Goal: Transaction & Acquisition: Purchase product/service

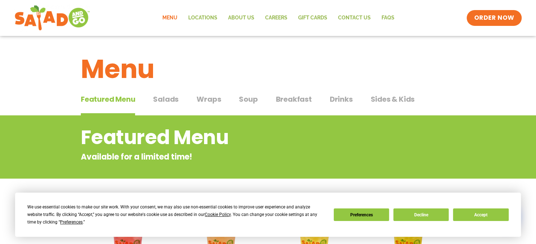
click at [171, 15] on link "Menu" at bounding box center [170, 18] width 26 height 17
click at [175, 98] on span "Salads" at bounding box center [165, 99] width 25 height 11
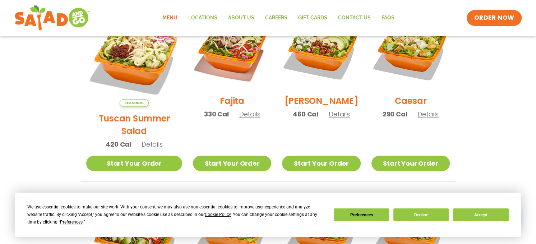
scroll to position [215, 0]
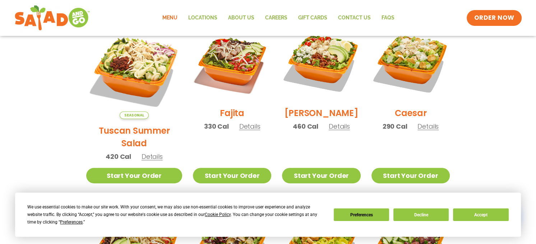
click at [335, 129] on span "Details" at bounding box center [339, 126] width 21 height 9
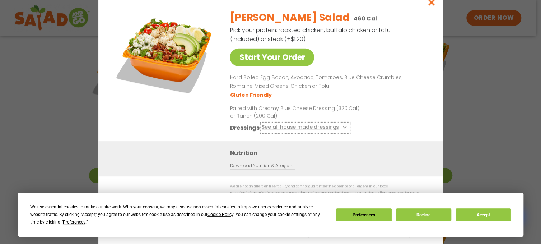
click at [304, 131] on button "See all house made dressings" at bounding box center [304, 127] width 87 height 9
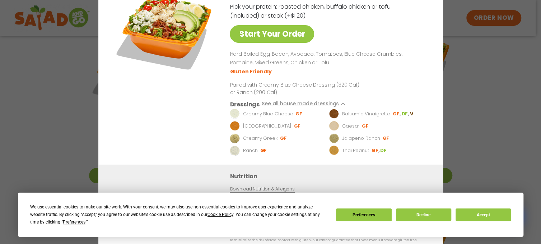
click at [63, 135] on div "Start Your Order [PERSON_NAME] Salad 460 Cal Pick your protein: roasted chicken…" at bounding box center [270, 122] width 541 height 244
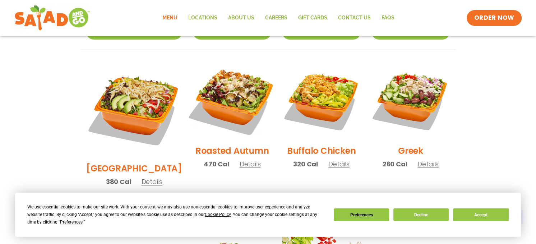
scroll to position [395, 0]
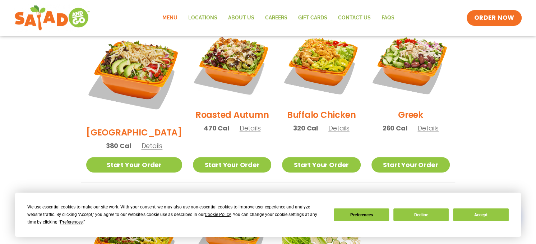
click at [240, 124] on span "Details" at bounding box center [250, 128] width 21 height 9
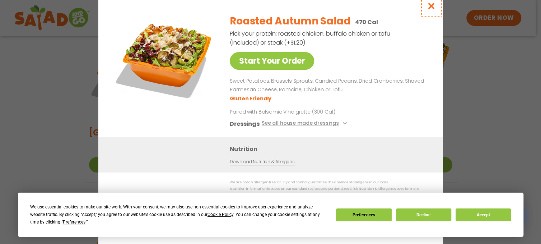
click at [429, 14] on button "Close modal" at bounding box center [430, 6] width 23 height 24
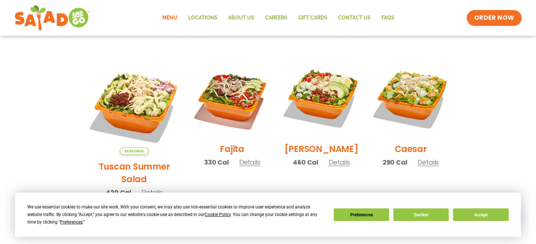
scroll to position [215, 0]
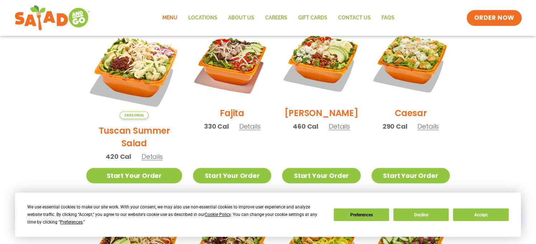
click at [153, 152] on span "Details" at bounding box center [151, 156] width 21 height 9
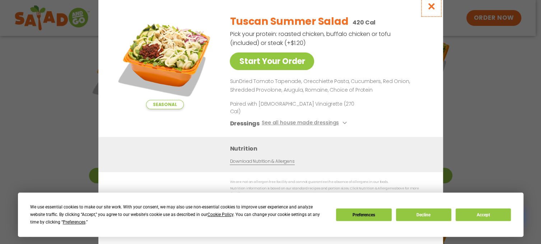
click at [431, 10] on icon "Close modal" at bounding box center [431, 7] width 9 height 8
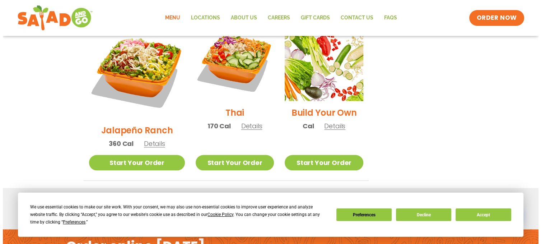
scroll to position [513, 0]
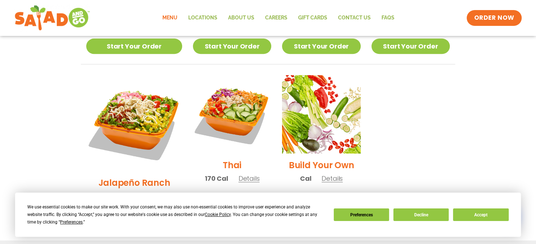
click at [150, 191] on span "Details" at bounding box center [151, 195] width 21 height 9
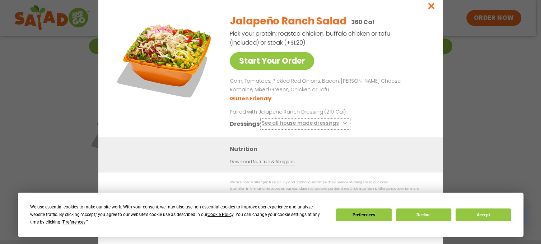
click at [312, 126] on button "See all house made dressings" at bounding box center [304, 123] width 87 height 9
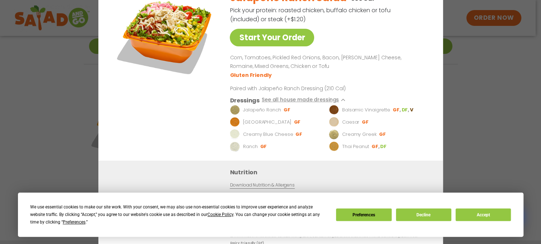
click at [68, 120] on div "Start Your Order Jalapeño Ranch Salad 360 Cal Pick your protein: roasted chicke…" at bounding box center [270, 122] width 541 height 244
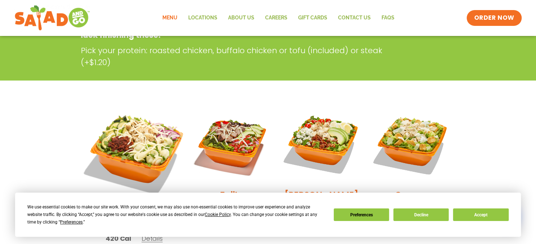
scroll to position [212, 0]
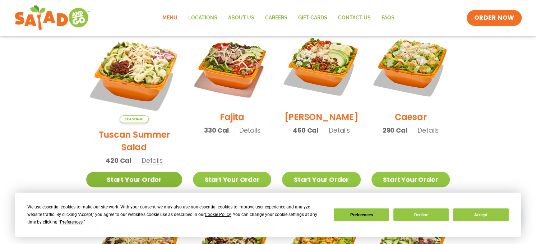
click at [133, 172] on link "Start Your Order" at bounding box center [134, 179] width 96 height 15
